Goal: Information Seeking & Learning: Learn about a topic

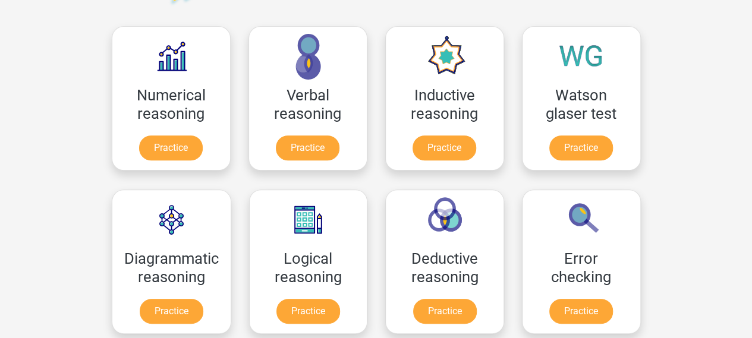
scroll to position [184, 0]
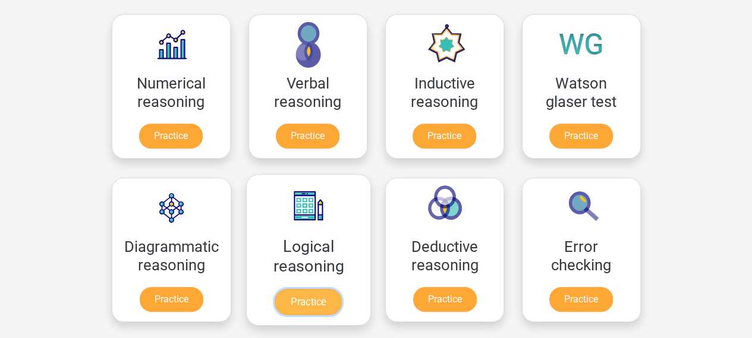
click at [296, 304] on link "Practice" at bounding box center [308, 302] width 67 height 26
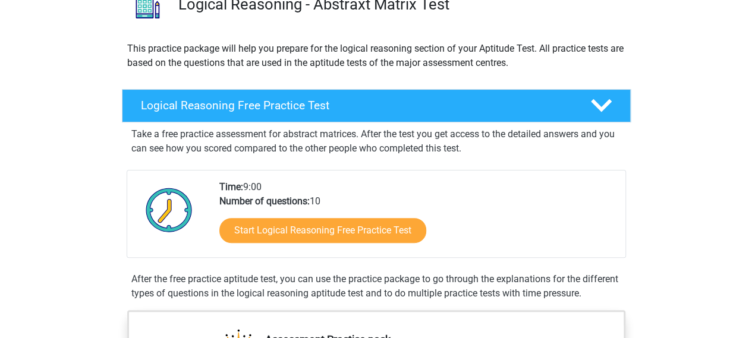
scroll to position [106, 0]
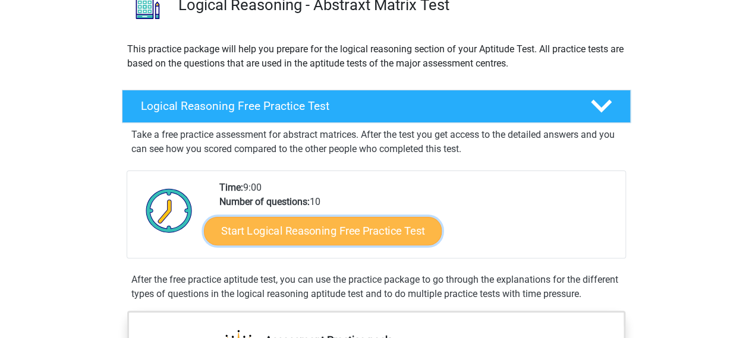
click at [343, 231] on link "Start Logical Reasoning Free Practice Test" at bounding box center [323, 230] width 238 height 29
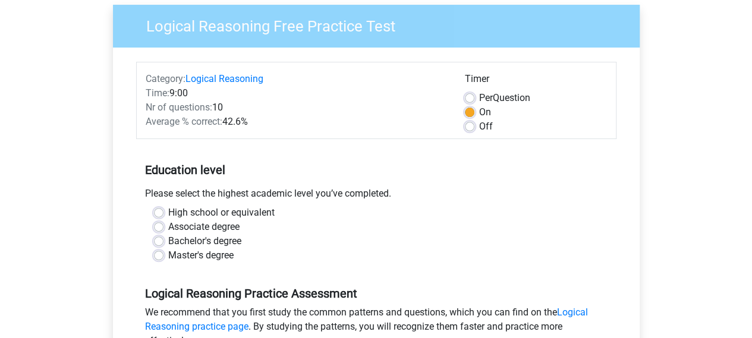
click at [228, 253] on label "Master's degree" at bounding box center [200, 255] width 65 height 14
click at [163, 253] on input "Master's degree" at bounding box center [159, 254] width 10 height 12
radio input "true"
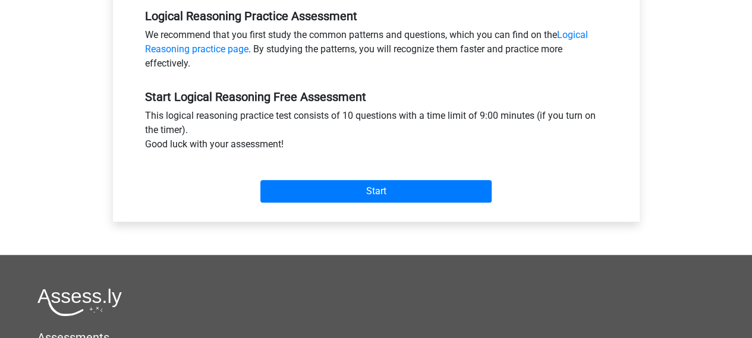
scroll to position [388, 0]
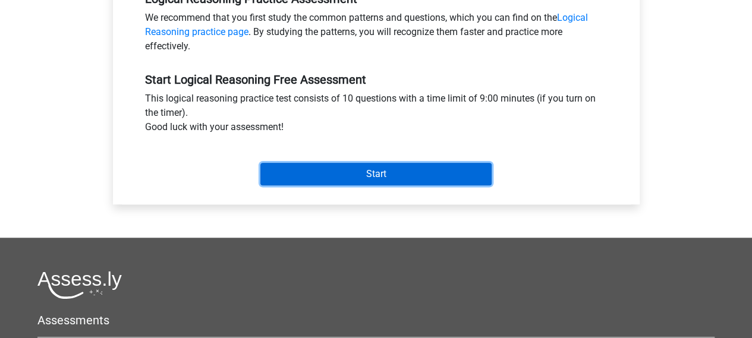
click at [323, 178] on input "Start" at bounding box center [375, 174] width 231 height 23
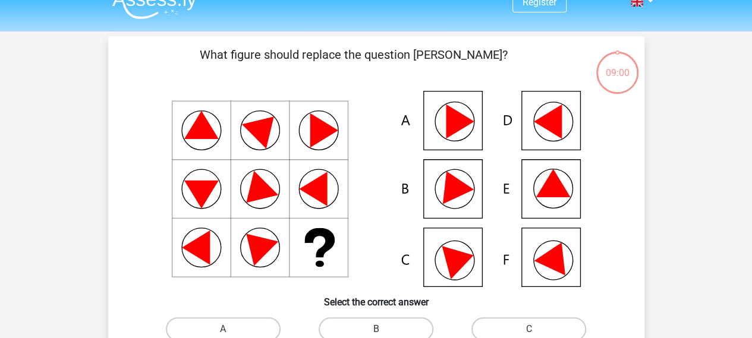
scroll to position [19, 0]
